Goal: Check status: Check status

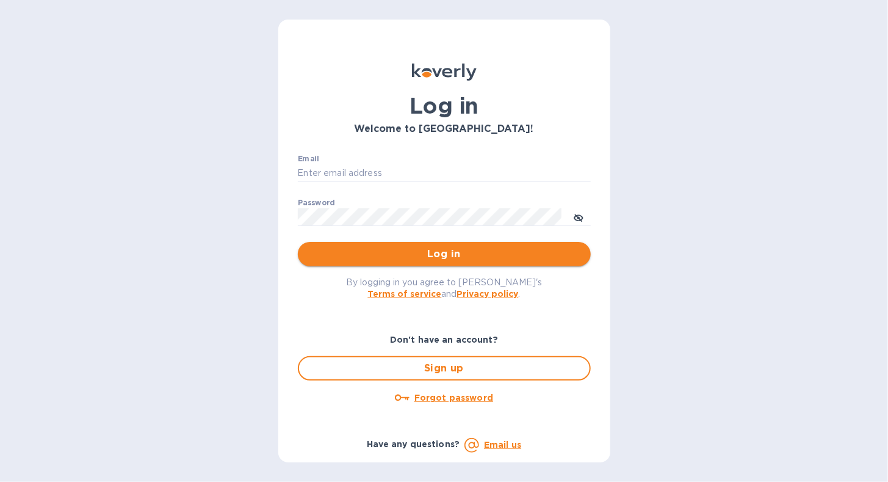
type input "[EMAIL_ADDRESS][DOMAIN_NAME]"
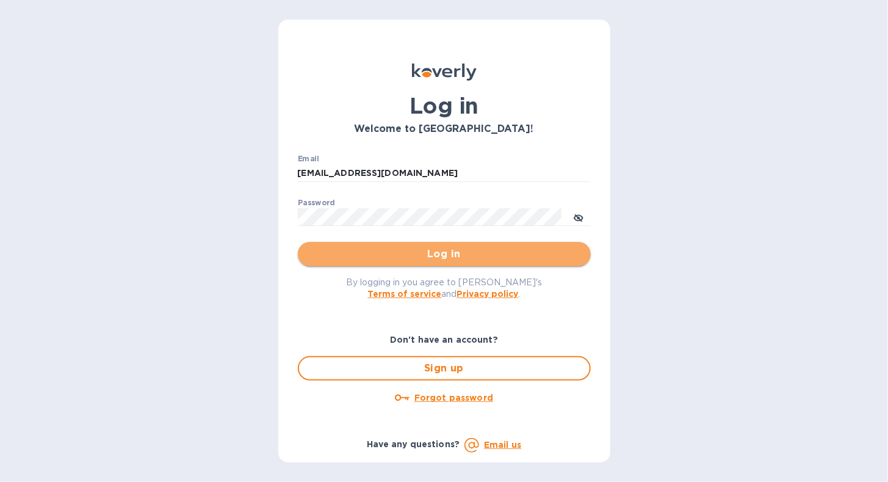
click at [337, 264] on button "Log in" at bounding box center [444, 254] width 293 height 24
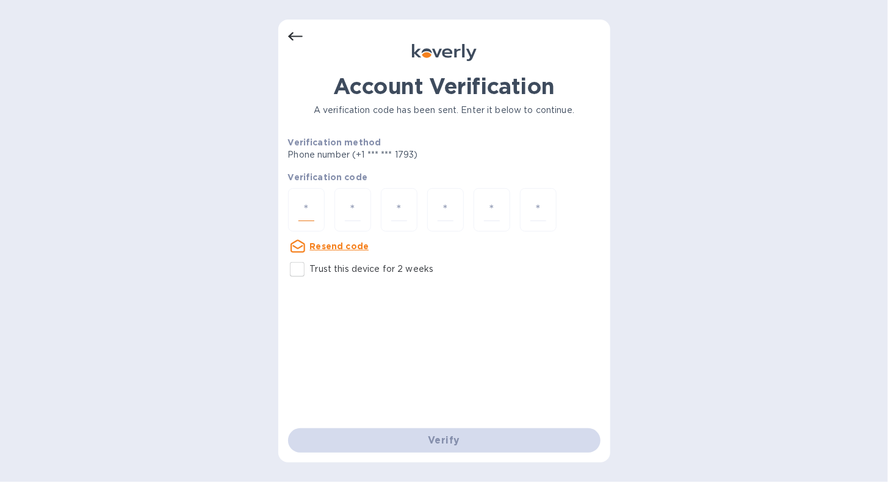
click at [308, 198] on input "number" at bounding box center [306, 209] width 16 height 23
type input "7"
type input "6"
type input "9"
type input "4"
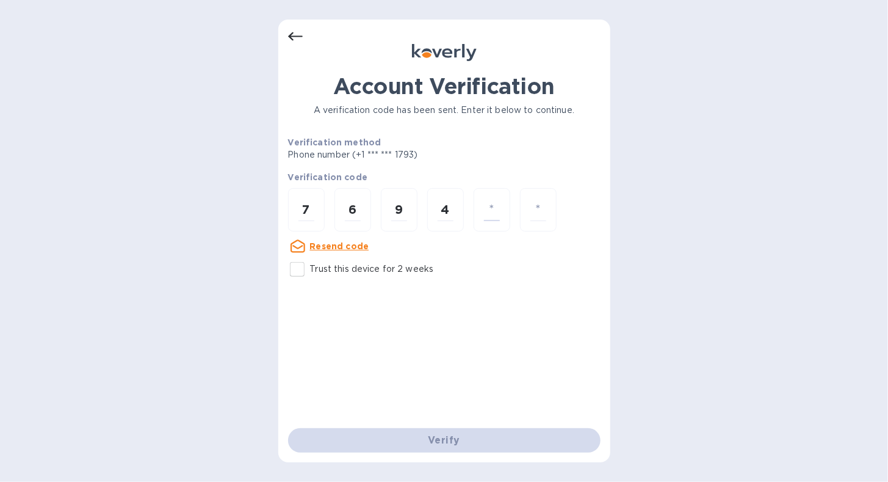
type input "7"
type input "5"
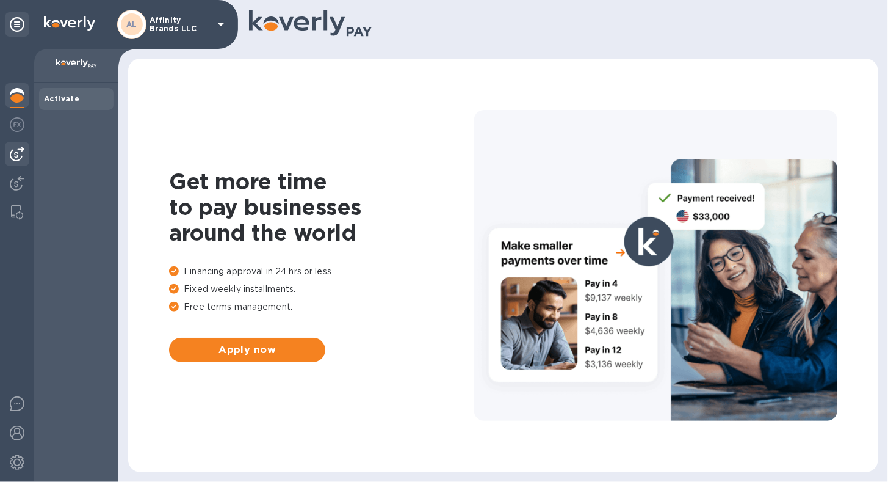
click at [10, 161] on div at bounding box center [17, 154] width 24 height 24
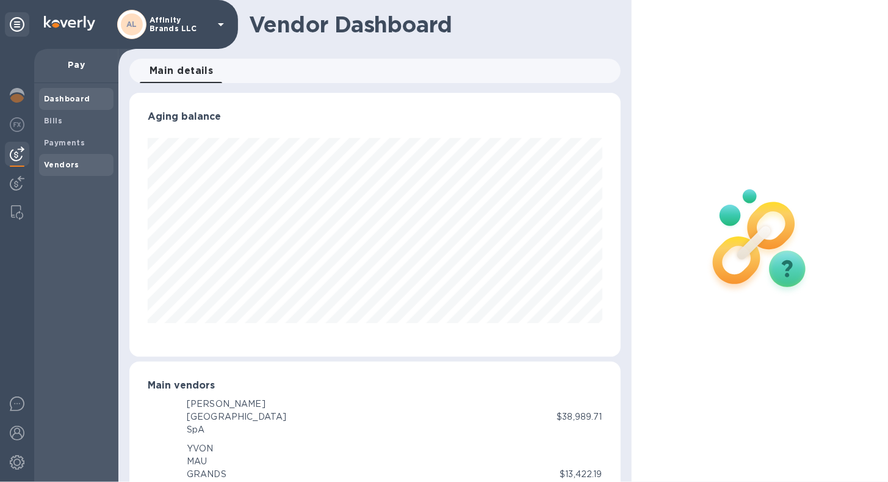
scroll to position [610030, 609806]
click at [63, 167] on b "Vendors" at bounding box center [61, 164] width 35 height 9
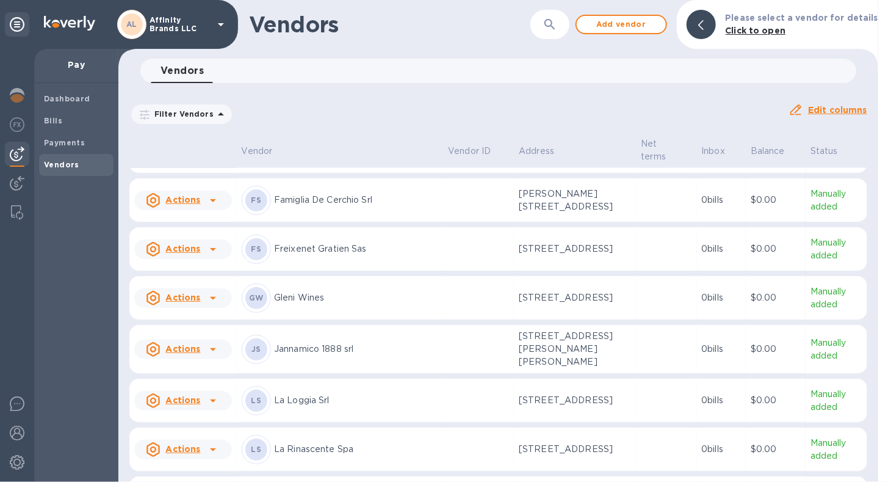
scroll to position [928, 0]
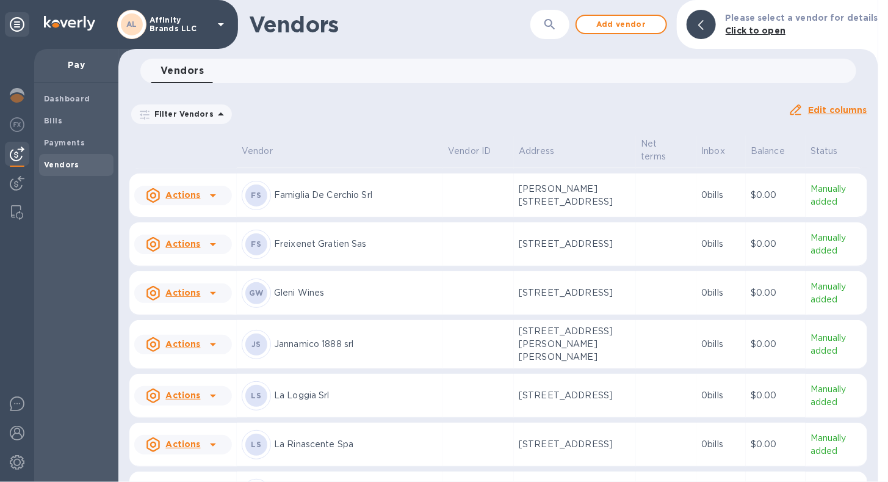
click at [306, 350] on p "Jannamico 1888 srl" at bounding box center [356, 343] width 164 height 13
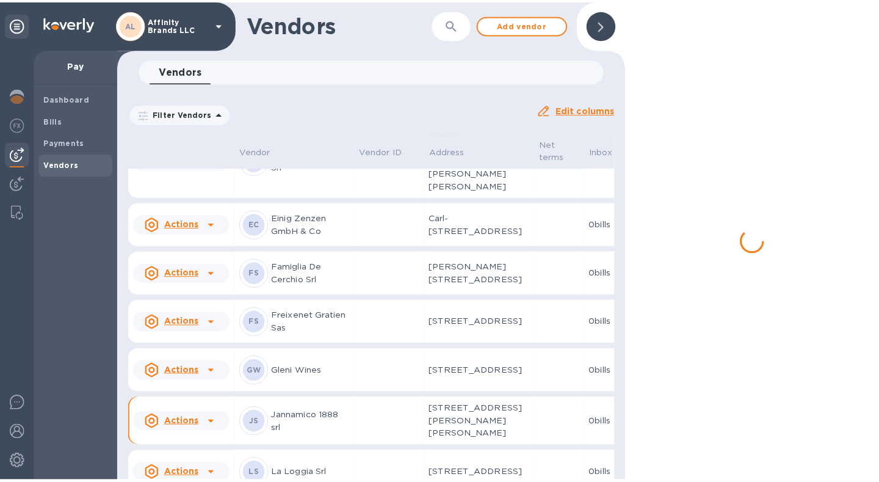
scroll to position [1099, 0]
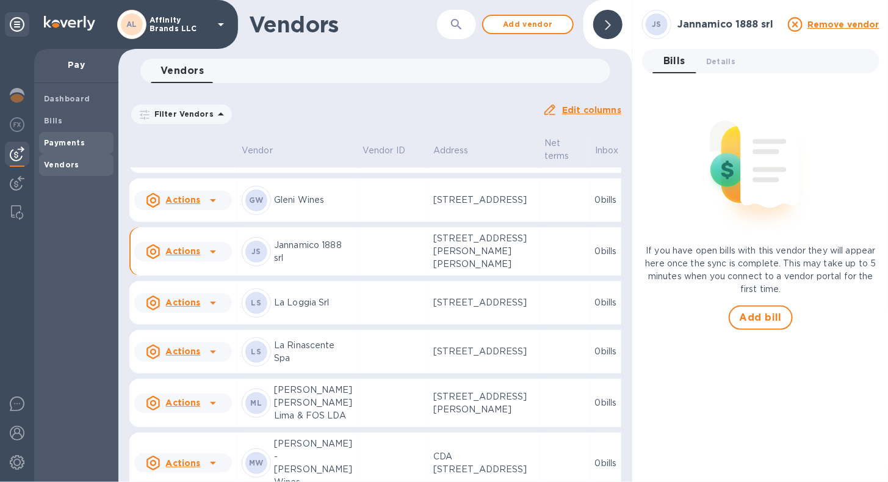
click at [53, 143] on b "Payments" at bounding box center [64, 142] width 41 height 9
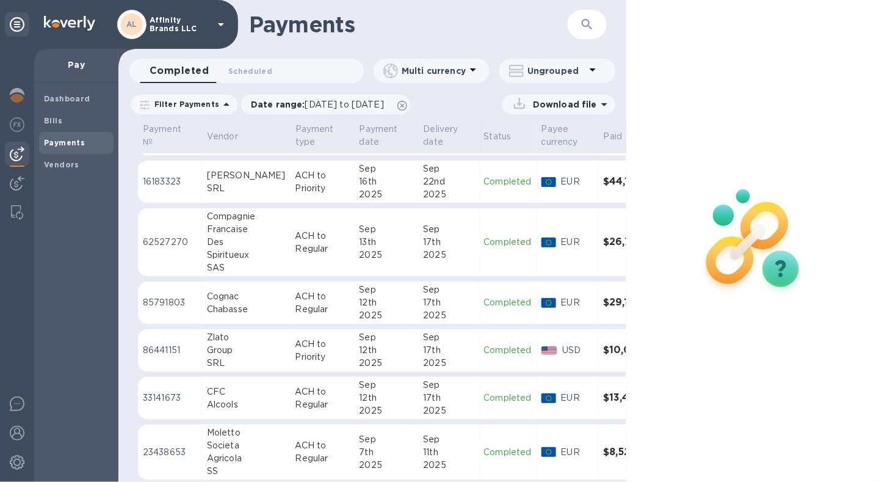
scroll to position [304, 0]
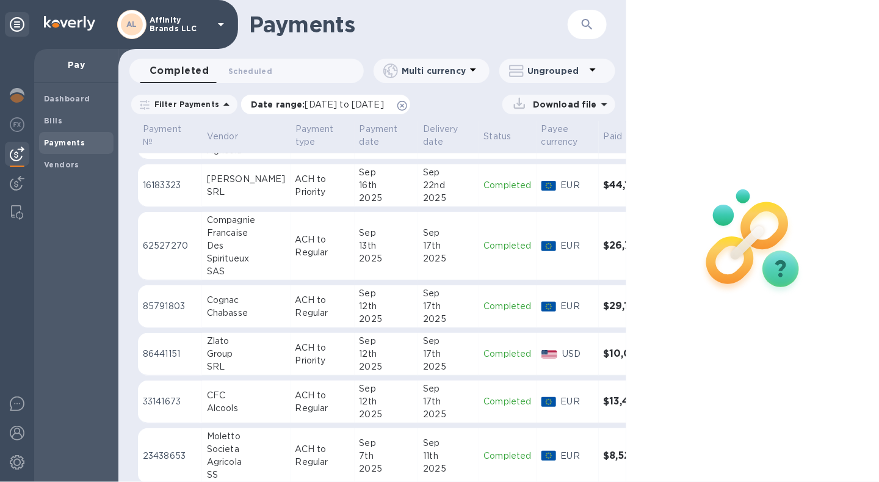
click at [320, 99] on span "[DATE] to [DATE]" at bounding box center [344, 104] width 79 height 10
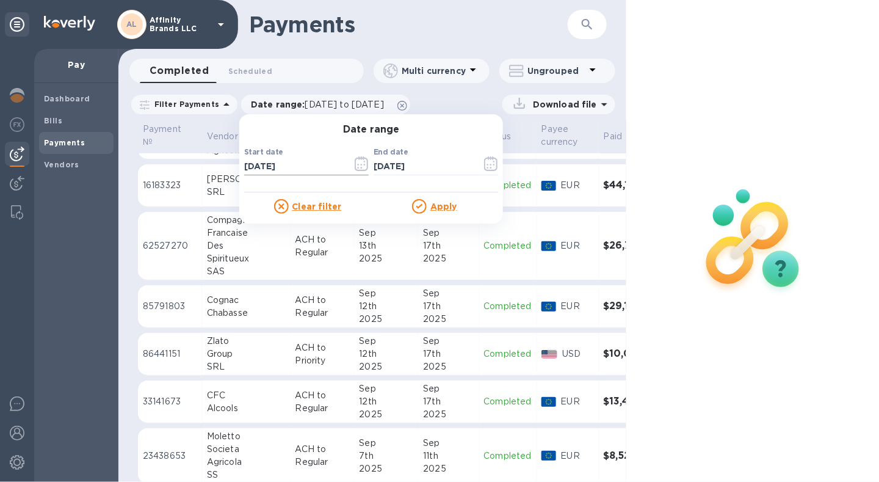
click at [355, 157] on icon "button" at bounding box center [362, 163] width 14 height 15
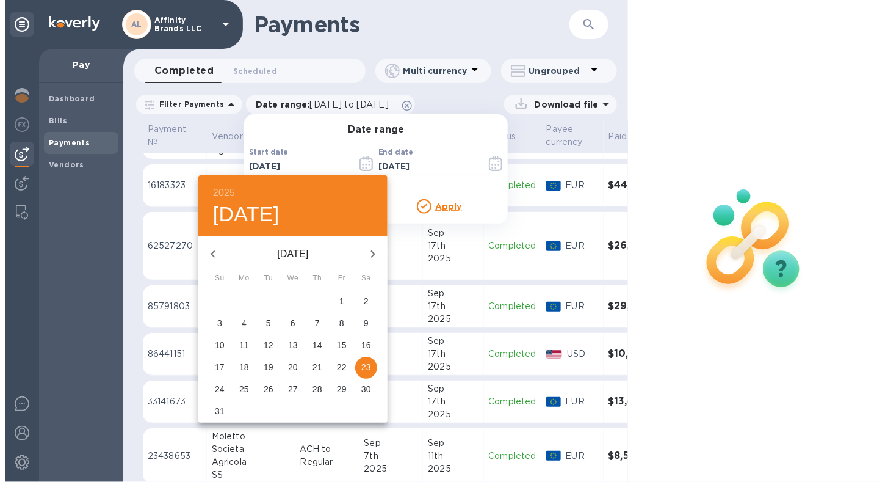
scroll to position [0, 0]
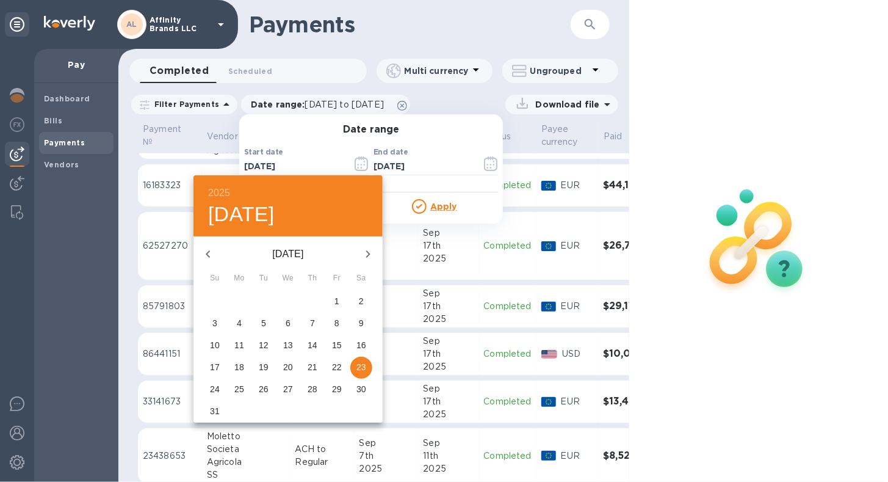
click at [214, 250] on icon "button" at bounding box center [208, 254] width 15 height 15
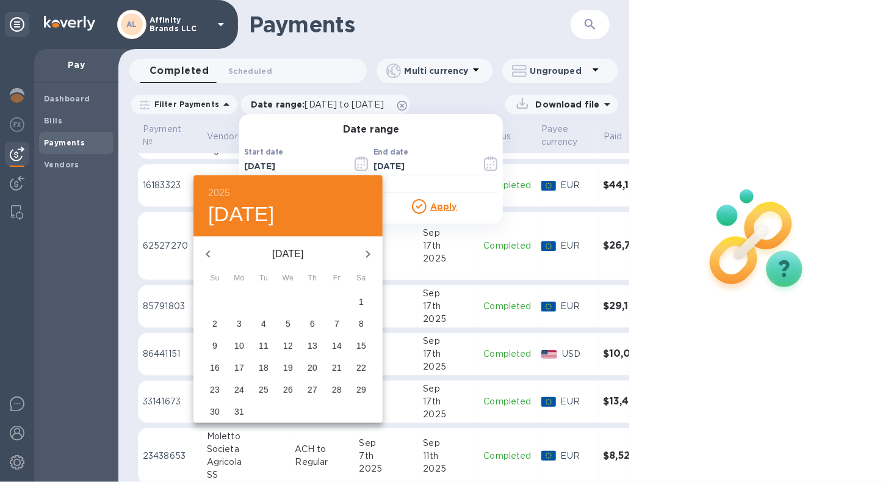
click at [214, 250] on icon "button" at bounding box center [208, 254] width 15 height 15
click at [367, 257] on icon "button" at bounding box center [368, 254] width 15 height 15
click at [281, 298] on span "1" at bounding box center [288, 301] width 22 height 12
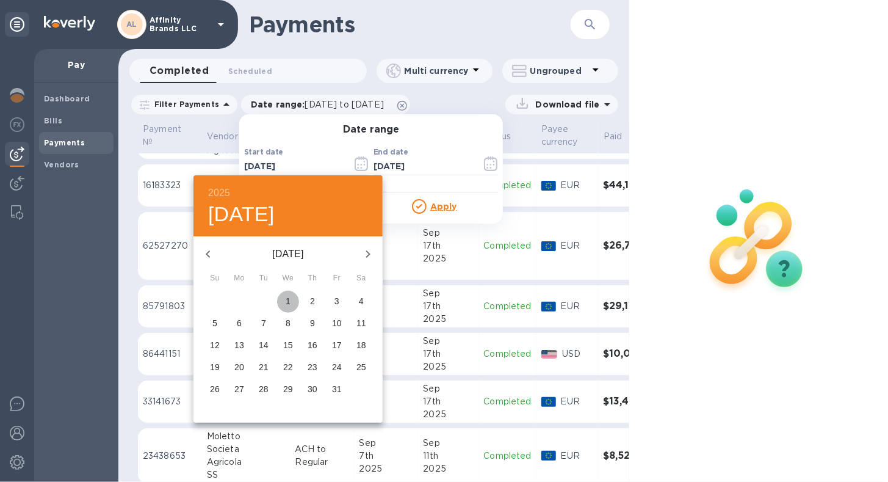
type input "[DATE]"
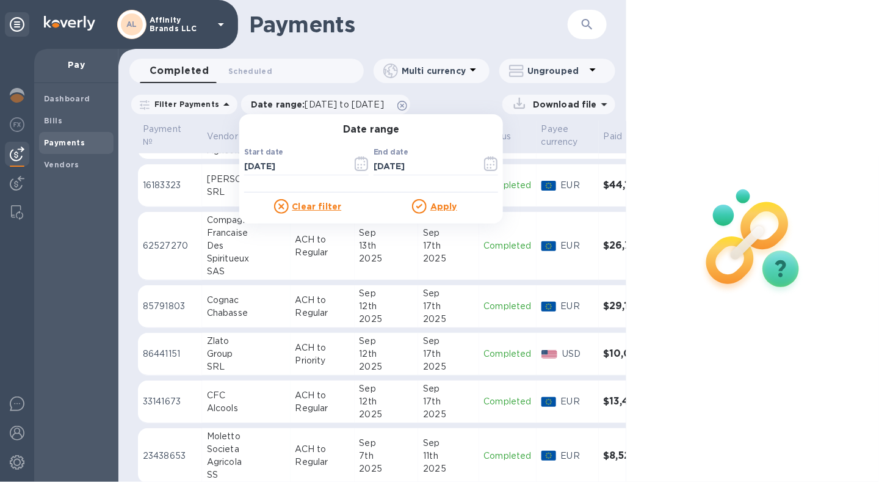
click at [435, 211] on p "Apply" at bounding box center [443, 206] width 27 height 12
